Goal: Transaction & Acquisition: Purchase product/service

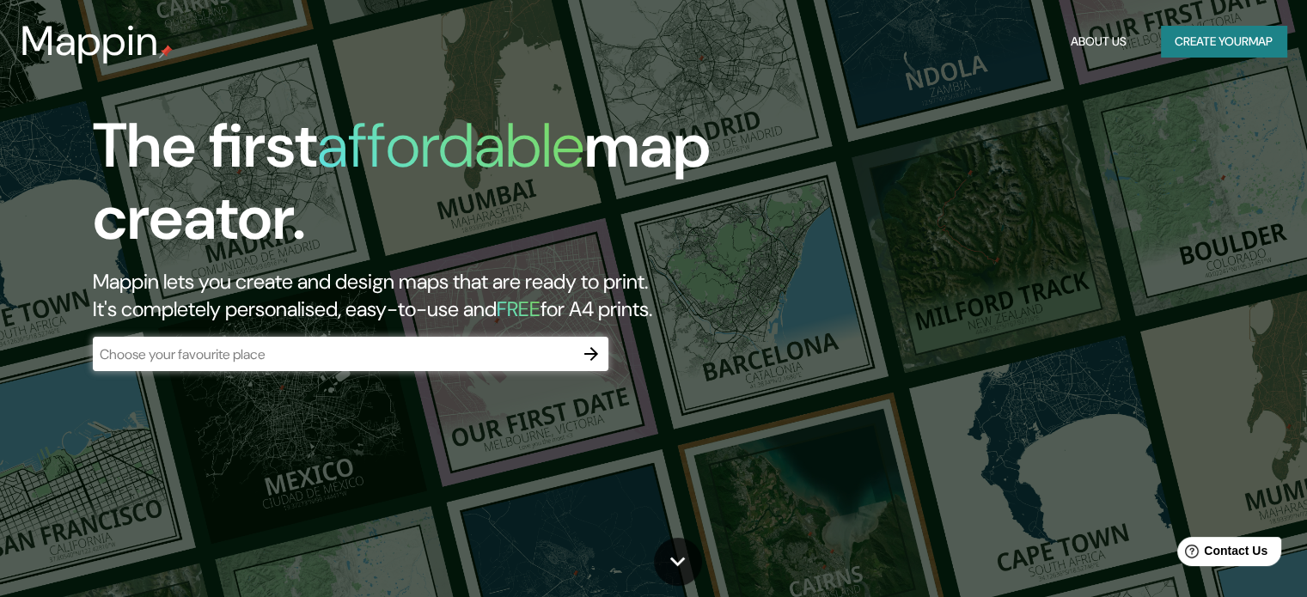
click at [914, 95] on div "The first affordable map creator. Mappin lets you create and design maps that a…" at bounding box center [653, 298] width 1307 height 597
click at [1161, 34] on button "Create your map" at bounding box center [1223, 42] width 125 height 32
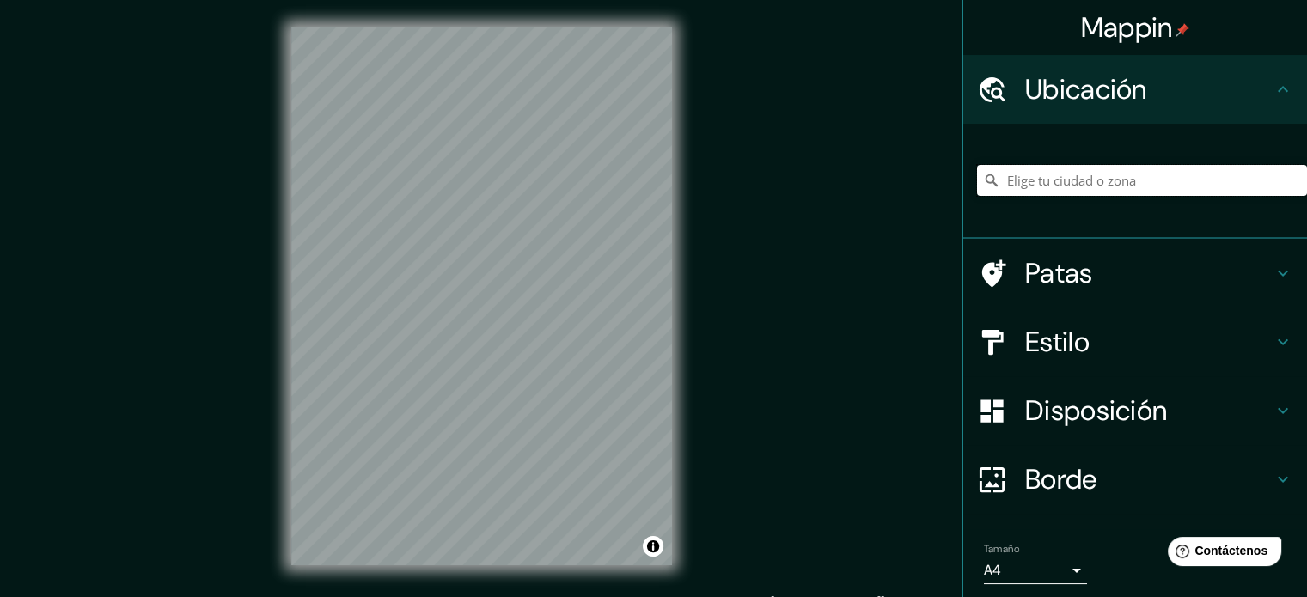
click at [1049, 179] on input "Elige tu ciudad o zona" at bounding box center [1142, 180] width 330 height 31
type input "Piura, [GEOGRAPHIC_DATA], [GEOGRAPHIC_DATA]"
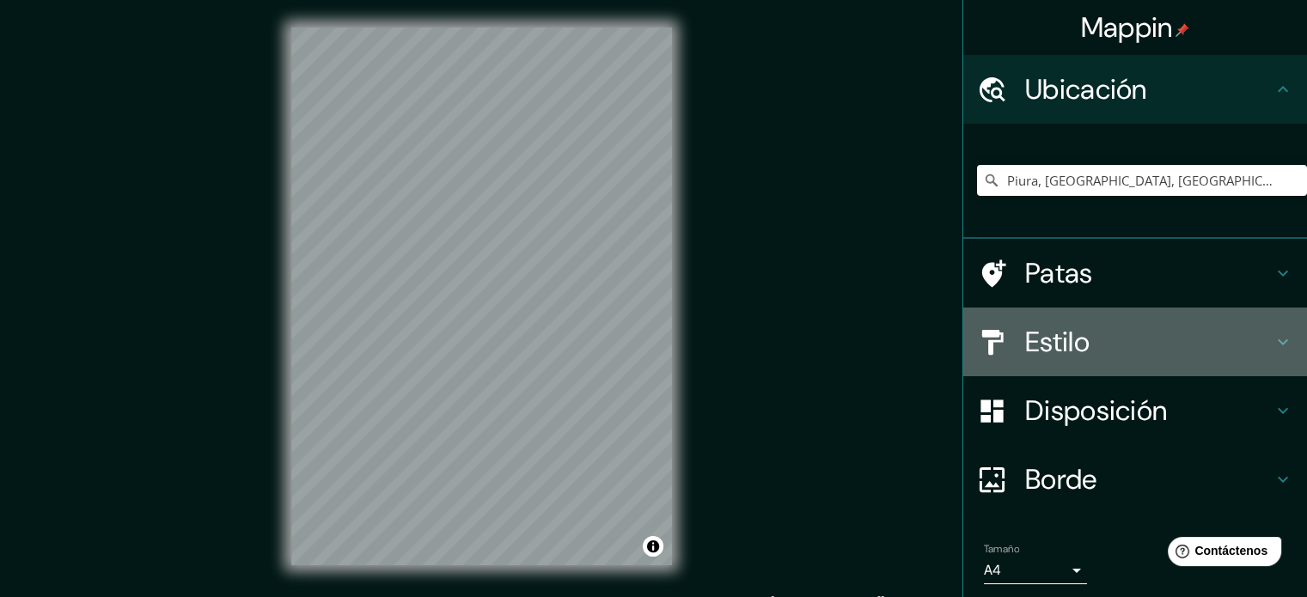
click at [1045, 331] on font "Estilo" at bounding box center [1057, 342] width 64 height 36
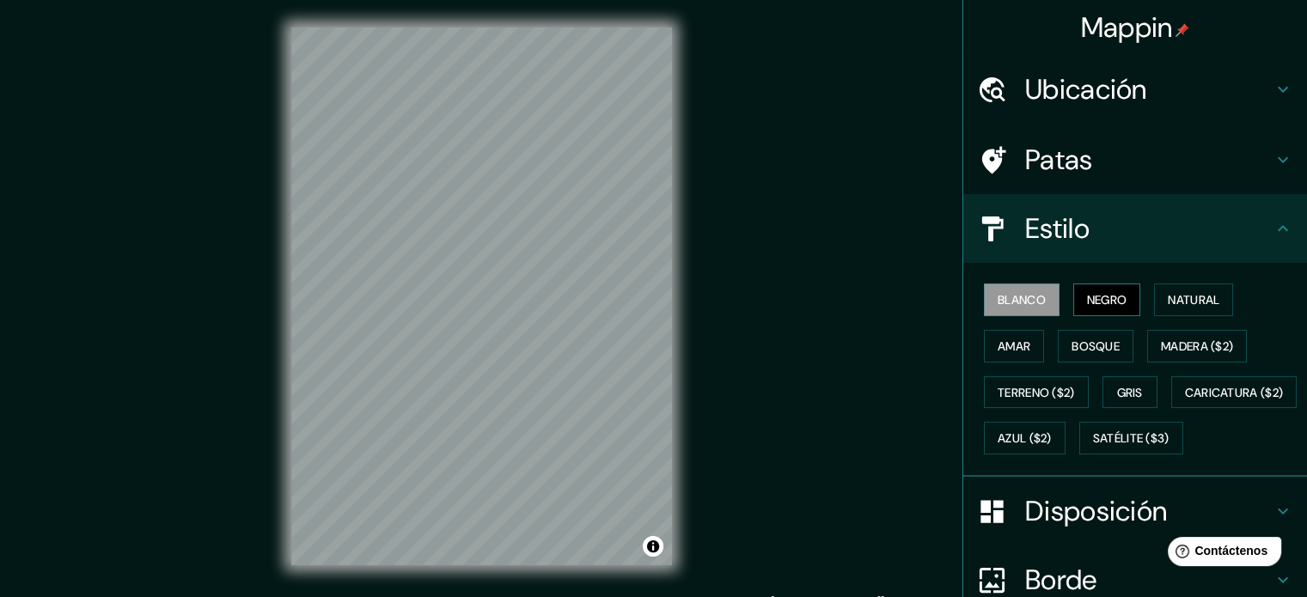
click at [1087, 296] on font "Negro" at bounding box center [1107, 299] width 40 height 15
click at [1188, 293] on font "Natural" at bounding box center [1193, 299] width 52 height 15
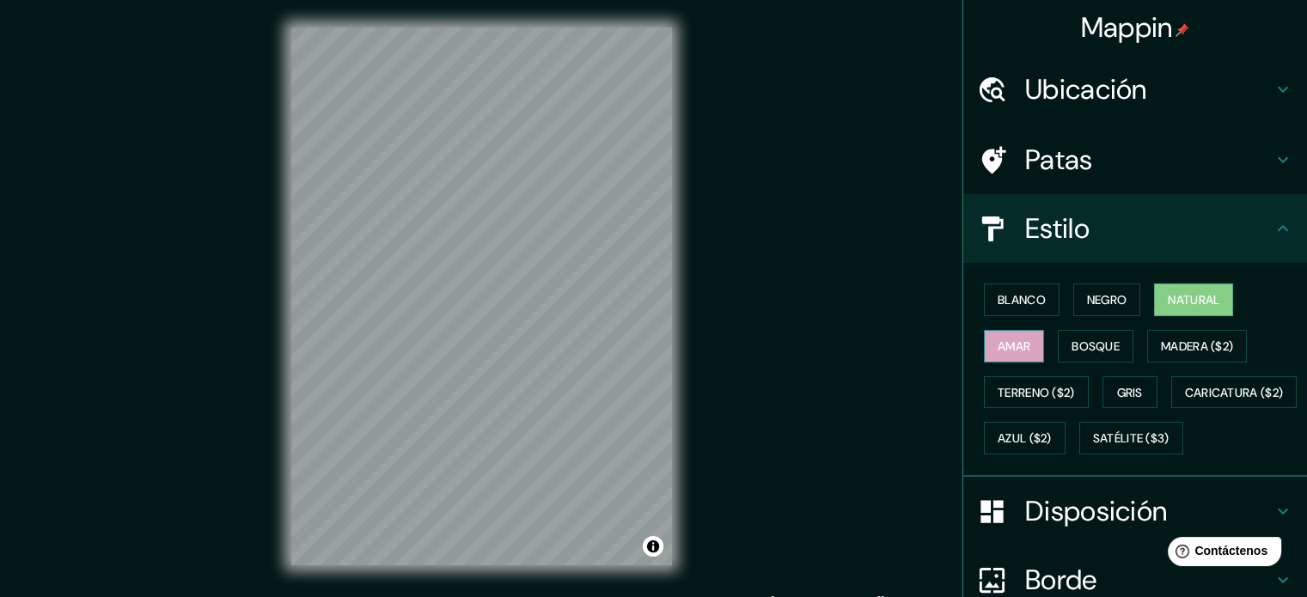
click at [1010, 343] on font "Amar" at bounding box center [1013, 345] width 33 height 15
click at [1080, 350] on font "Bosque" at bounding box center [1095, 345] width 48 height 15
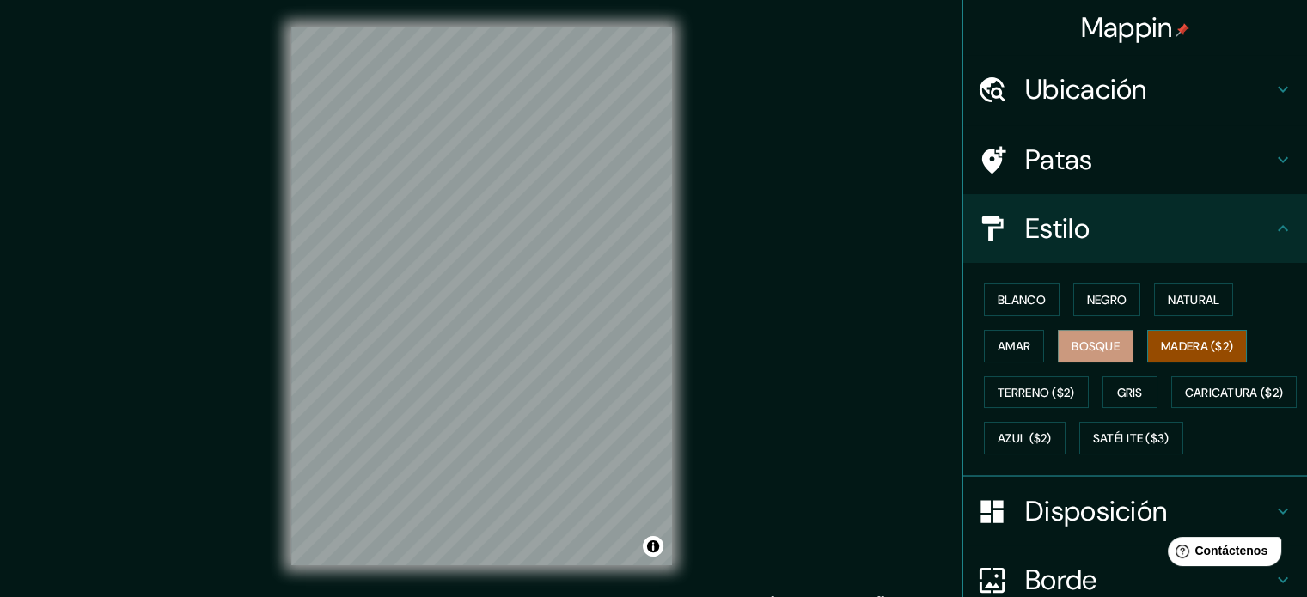
click at [1175, 343] on font "Madera ($2)" at bounding box center [1197, 345] width 72 height 15
click at [1044, 385] on font "Terreno ($2)" at bounding box center [1035, 392] width 77 height 15
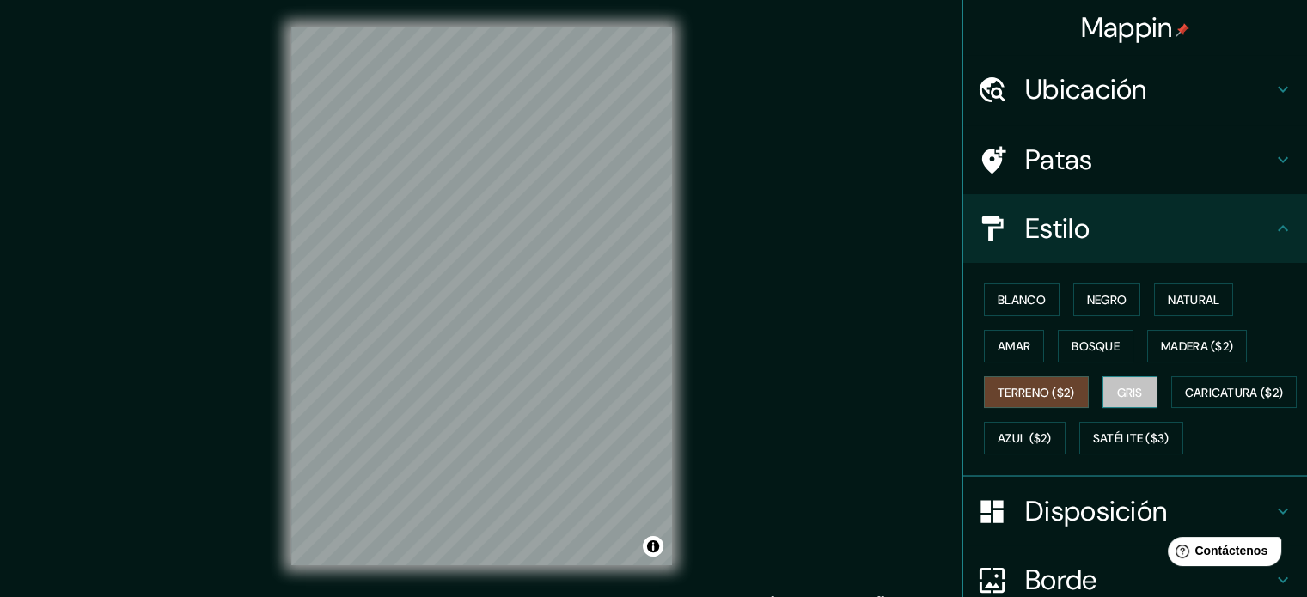
click at [1118, 386] on font "Gris" at bounding box center [1130, 392] width 26 height 15
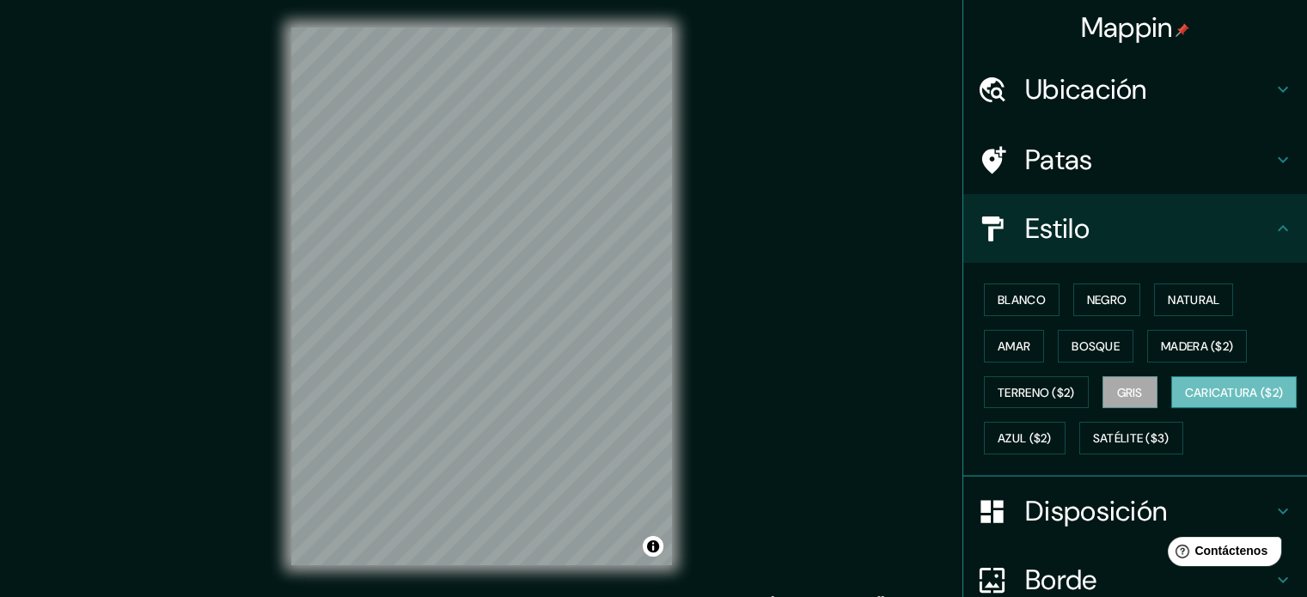
click at [1185, 400] on font "Caricatura ($2)" at bounding box center [1234, 392] width 99 height 15
click at [1051, 437] on font "Azul ($2)" at bounding box center [1024, 438] width 54 height 15
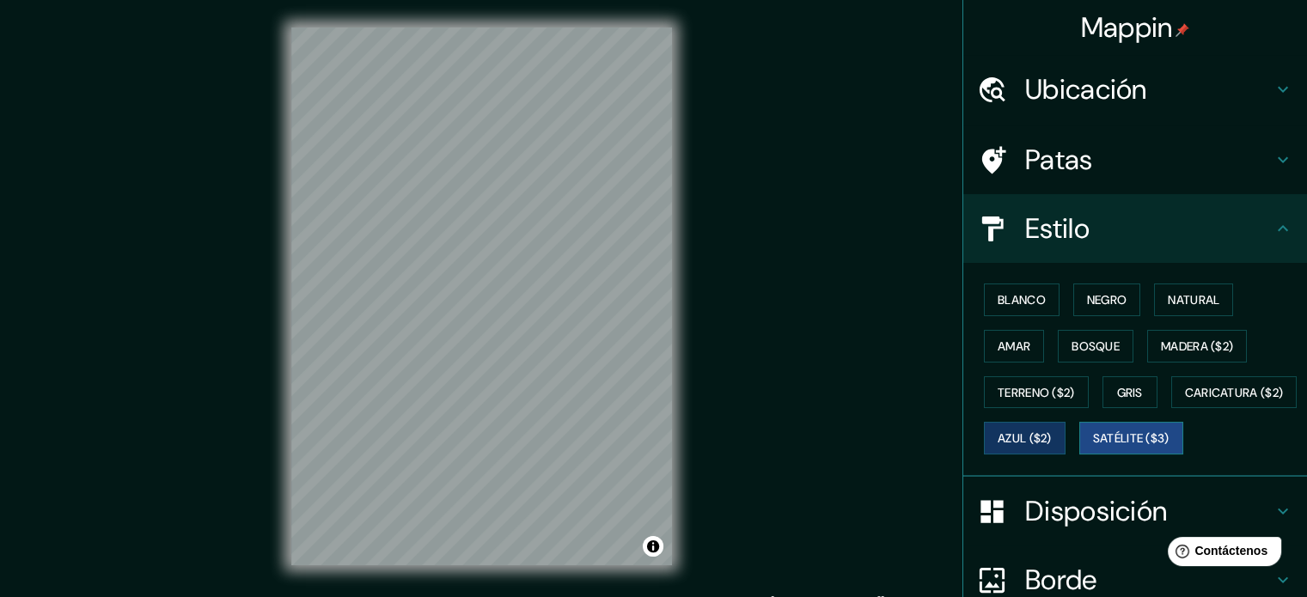
click at [1093, 447] on font "Satélite ($3)" at bounding box center [1131, 438] width 76 height 15
click at [1184, 300] on font "Natural" at bounding box center [1193, 299] width 52 height 15
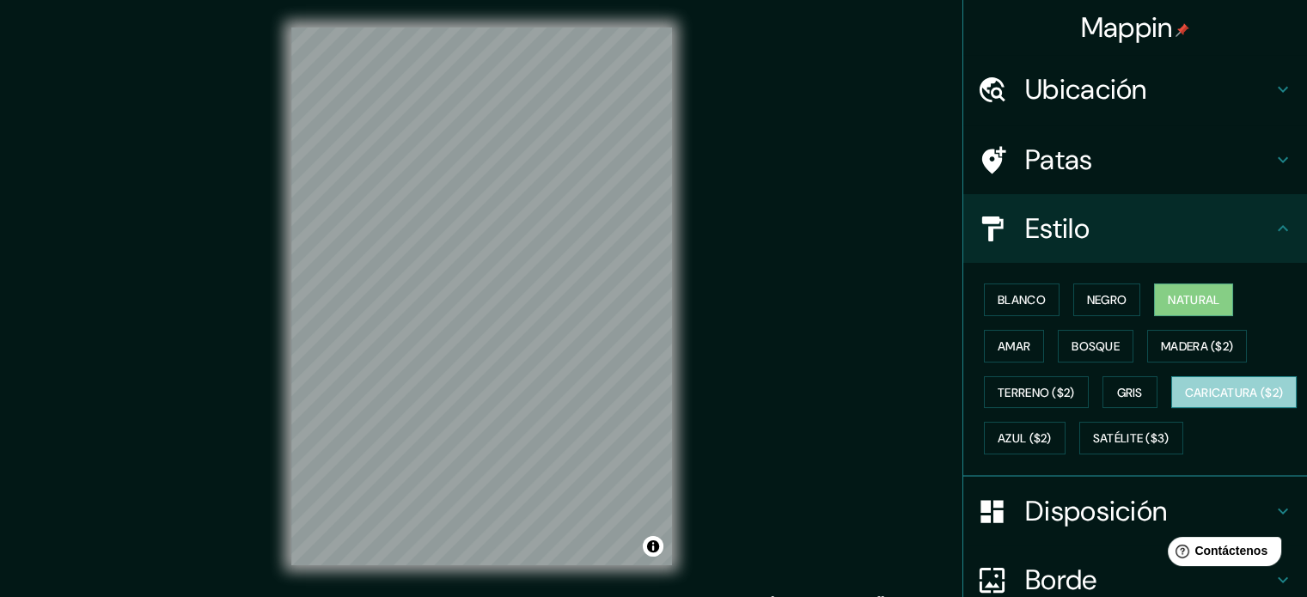
click at [1185, 404] on font "Caricatura ($2)" at bounding box center [1234, 392] width 99 height 22
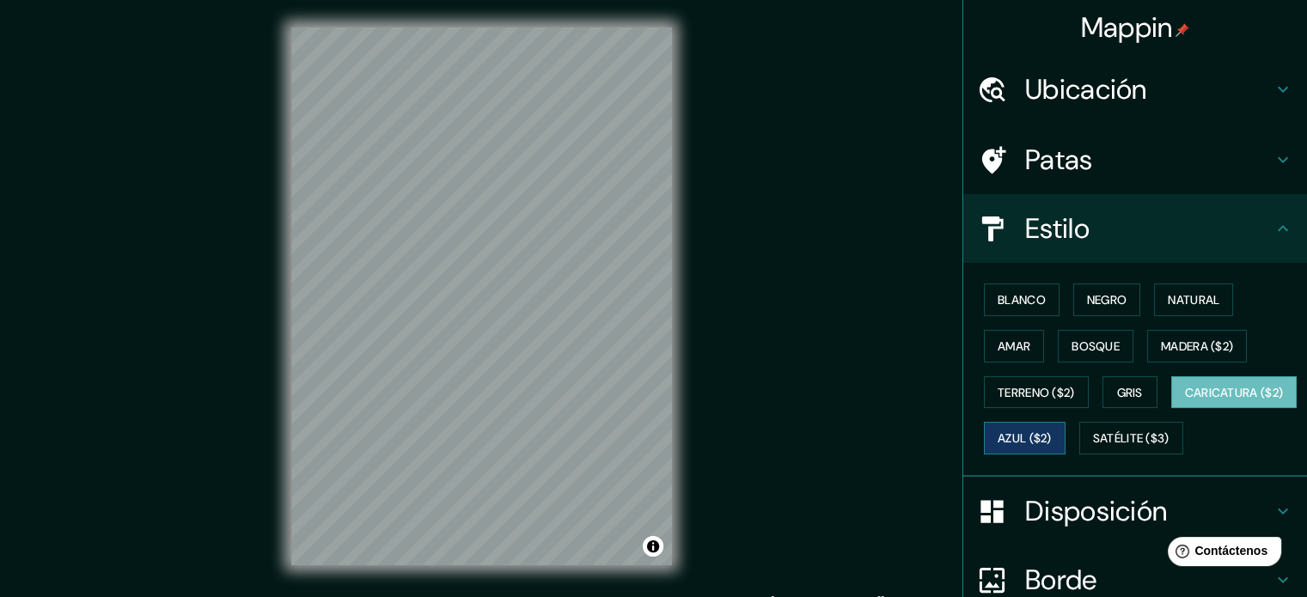
click at [1051, 431] on font "Azul ($2)" at bounding box center [1024, 438] width 54 height 15
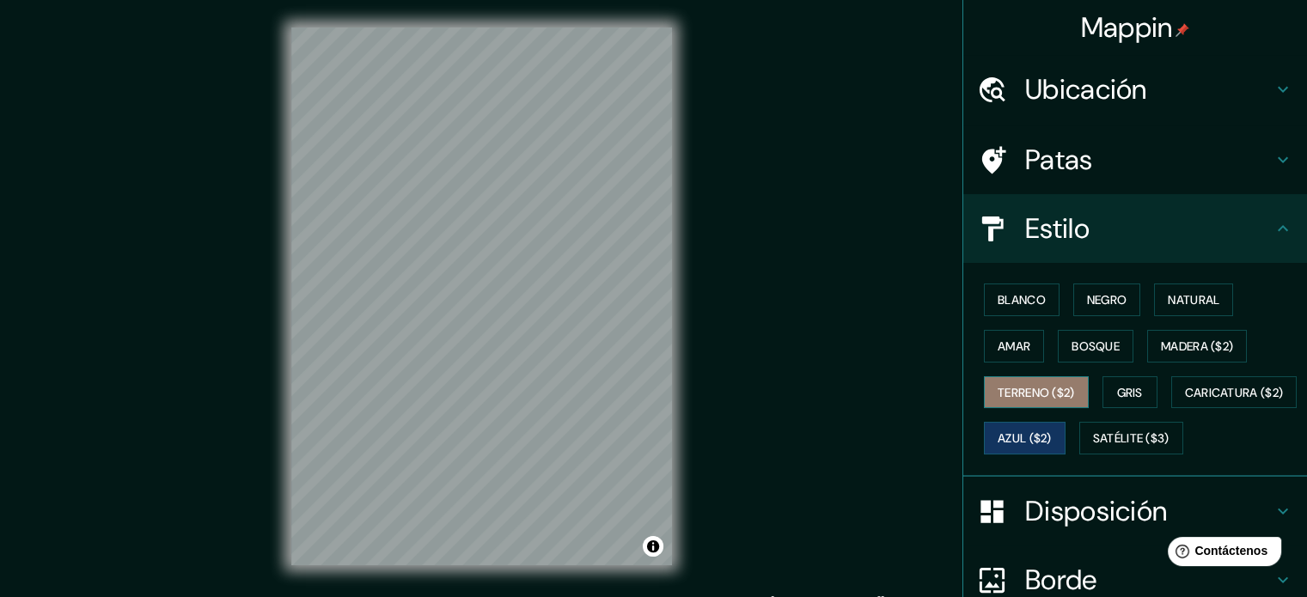
click at [1026, 387] on font "Terreno ($2)" at bounding box center [1035, 392] width 77 height 15
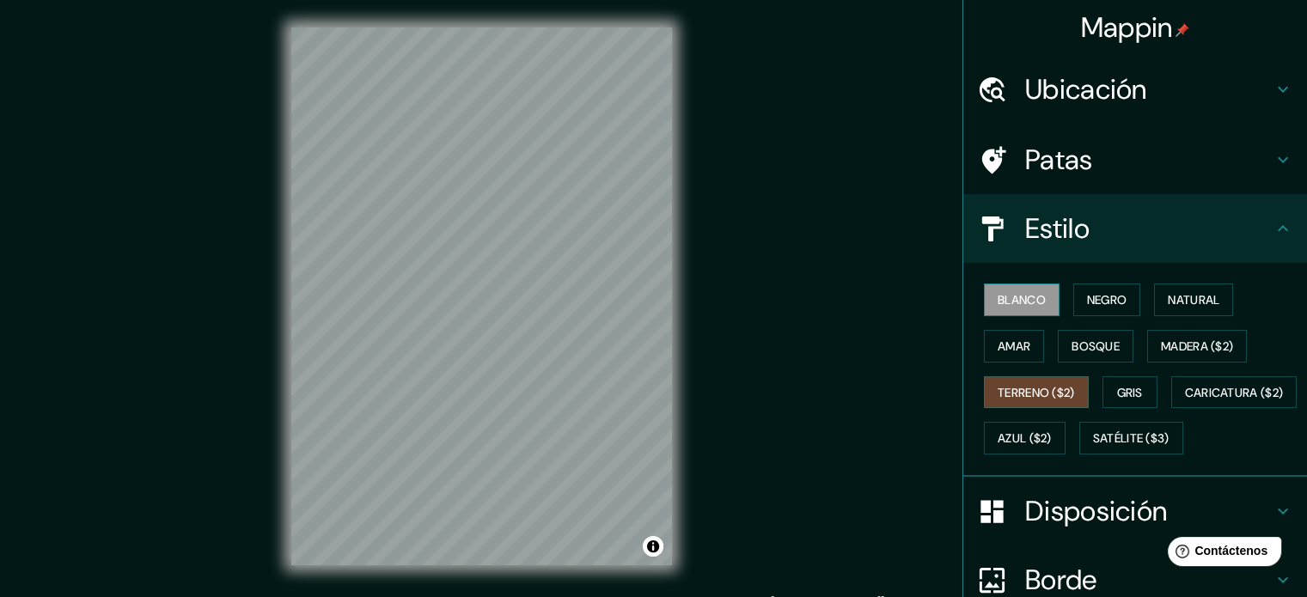
click at [1029, 295] on font "Blanco" at bounding box center [1021, 299] width 48 height 15
